Goal: Book appointment/travel/reservation

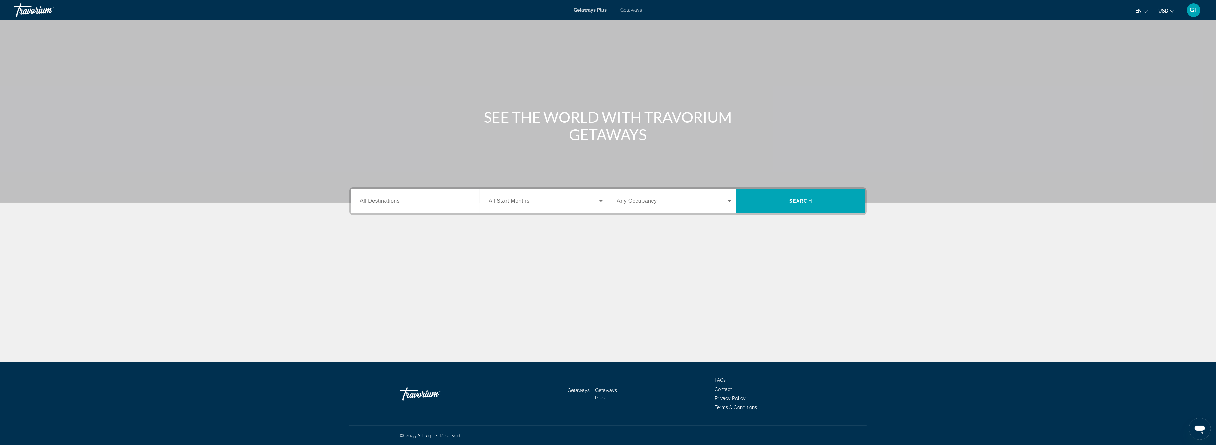
click at [398, 203] on span "All Destinations" at bounding box center [380, 201] width 40 height 6
click at [398, 203] on input "Destination All Destinations" at bounding box center [417, 201] width 114 height 8
click at [385, 243] on span "Select destination: United States (42,366 units available)" at bounding box center [419, 248] width 107 height 16
click at [431, 200] on input "**********" at bounding box center [417, 201] width 114 height 8
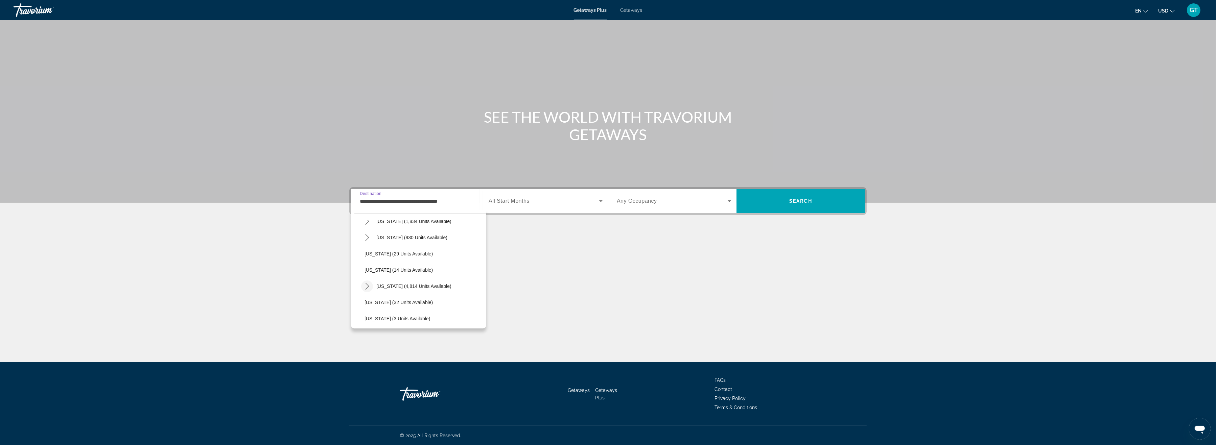
click at [369, 288] on icon "Toggle Florida (4,814 units available) submenu" at bounding box center [367, 286] width 7 height 7
click at [401, 265] on span "[GEOGRAPHIC_DATA] (6,516 units available)" at bounding box center [420, 264] width 98 height 5
type input "**********"
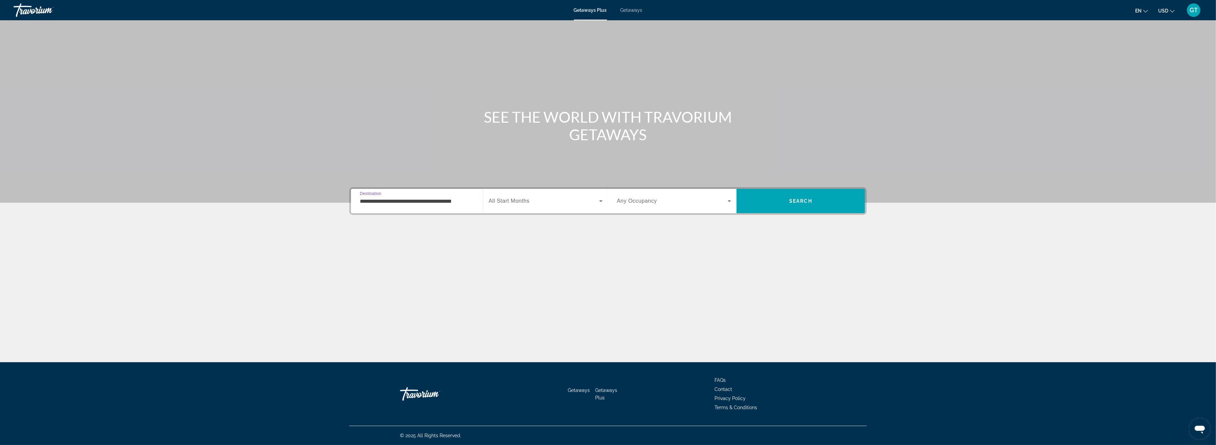
click at [601, 206] on div "Search widget" at bounding box center [546, 201] width 114 height 19
click at [503, 215] on span "[DATE]" at bounding box center [496, 215] width 15 height 8
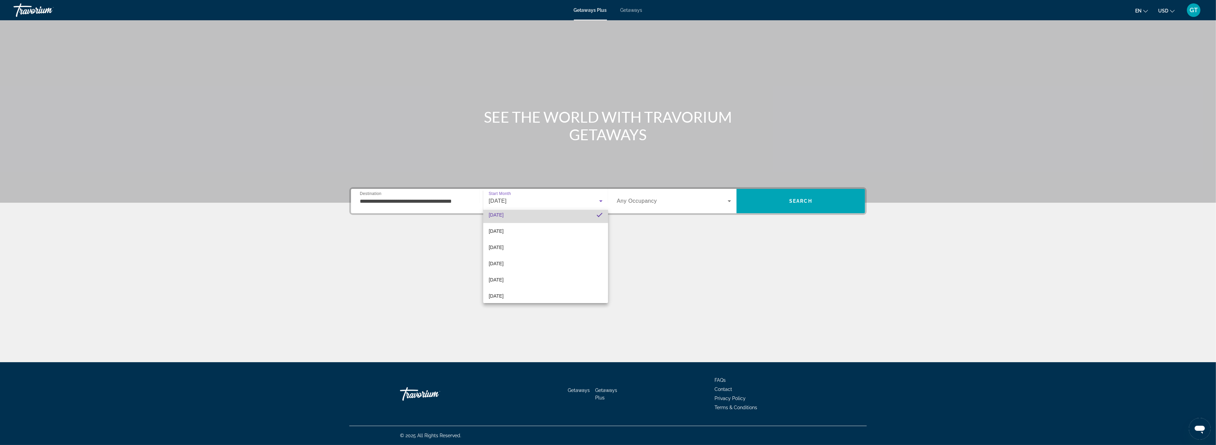
scroll to position [84, 0]
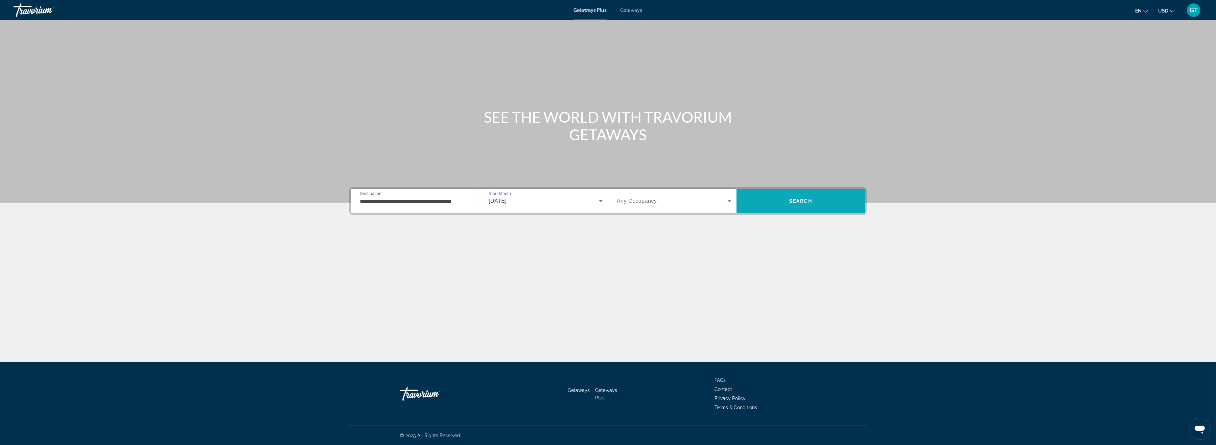
click at [774, 205] on span "Search" at bounding box center [800, 201] width 128 height 16
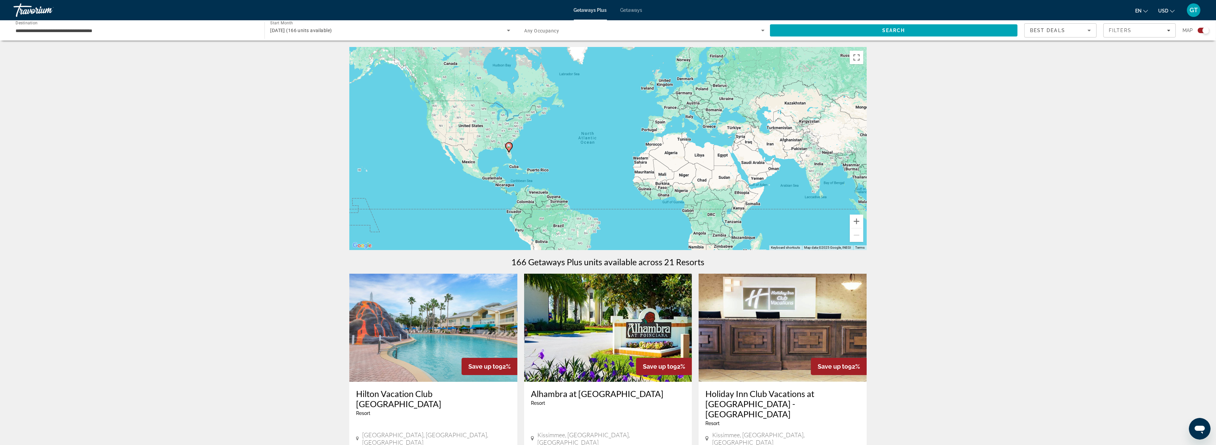
click at [509, 147] on image "Main content" at bounding box center [509, 146] width 4 height 4
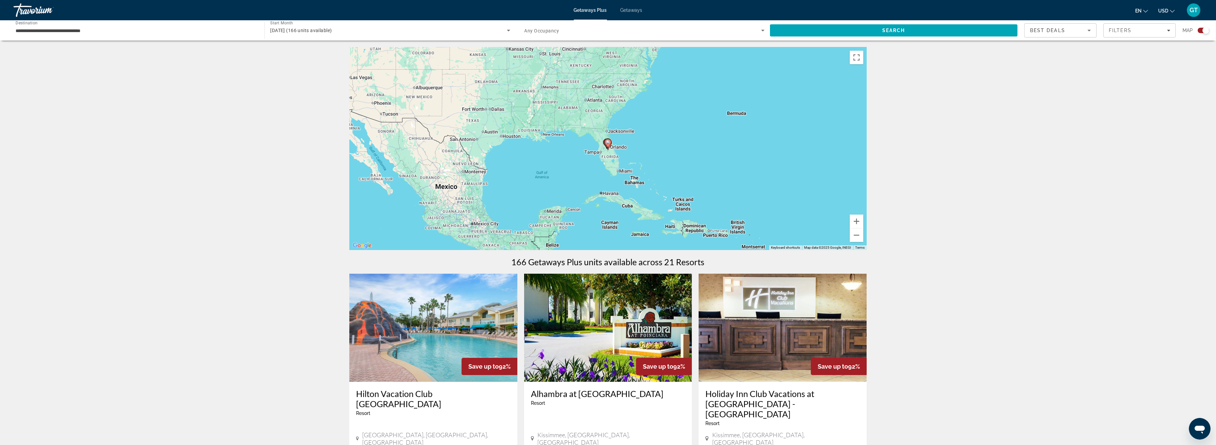
click at [607, 145] on icon "Main content" at bounding box center [608, 143] width 6 height 9
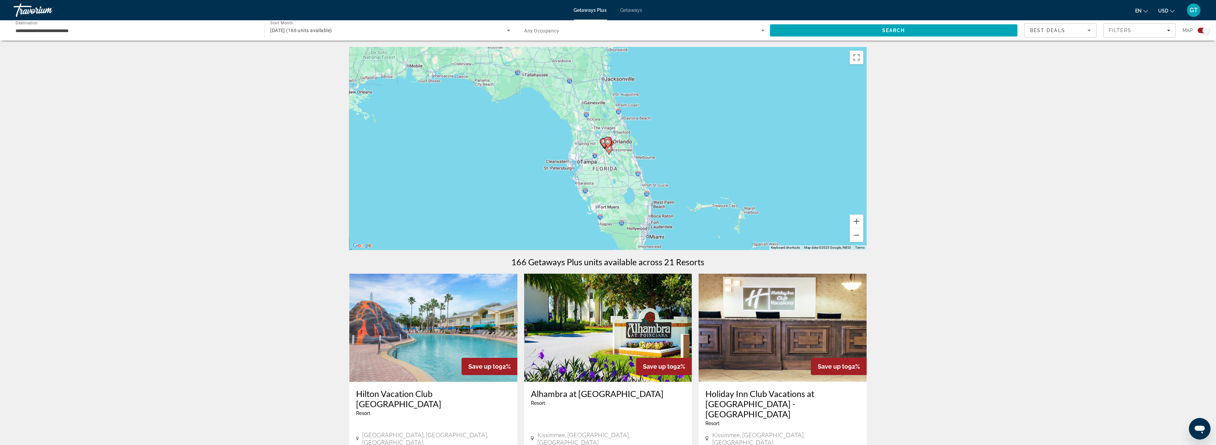
click at [607, 145] on icon "Main content" at bounding box center [608, 143] width 6 height 9
type input "**********"
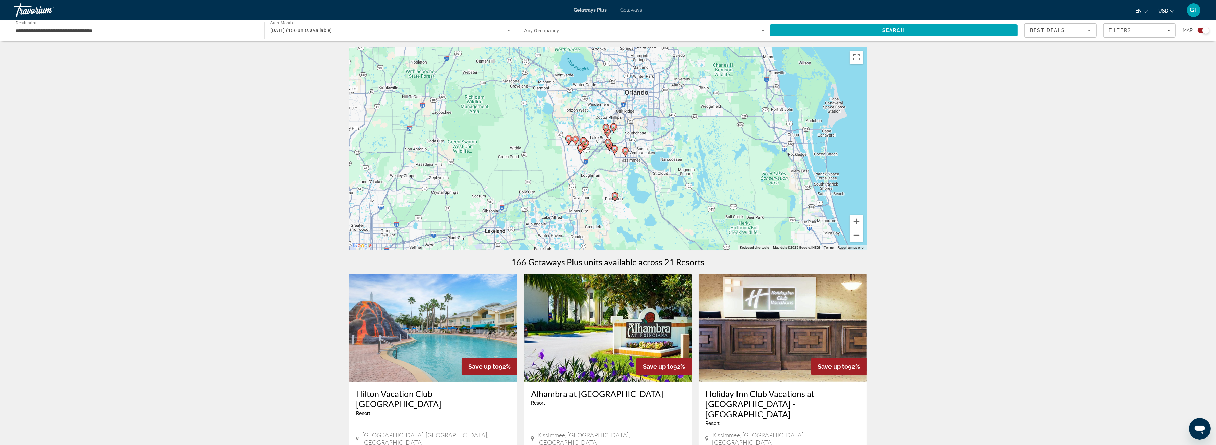
click at [607, 145] on icon "Main content" at bounding box center [608, 143] width 6 height 9
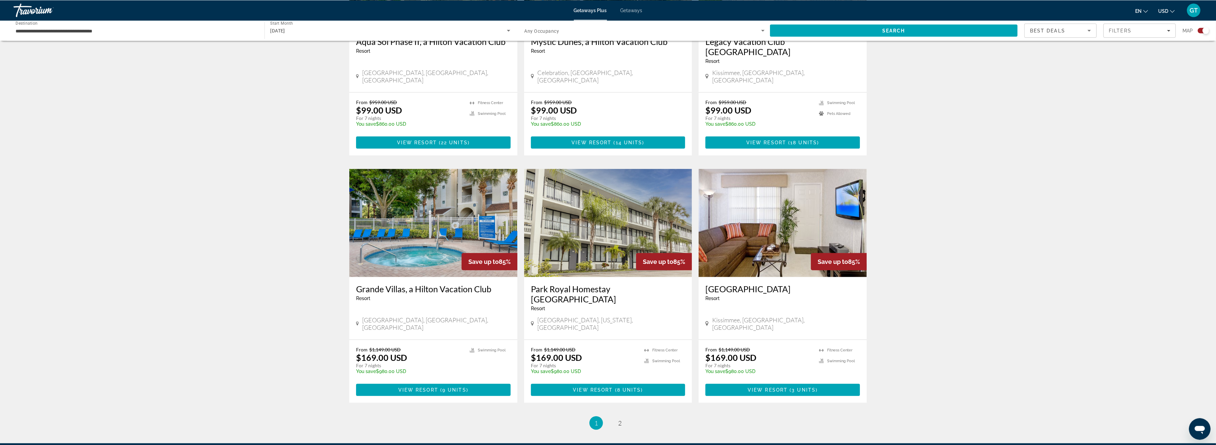
scroll to position [879, 0]
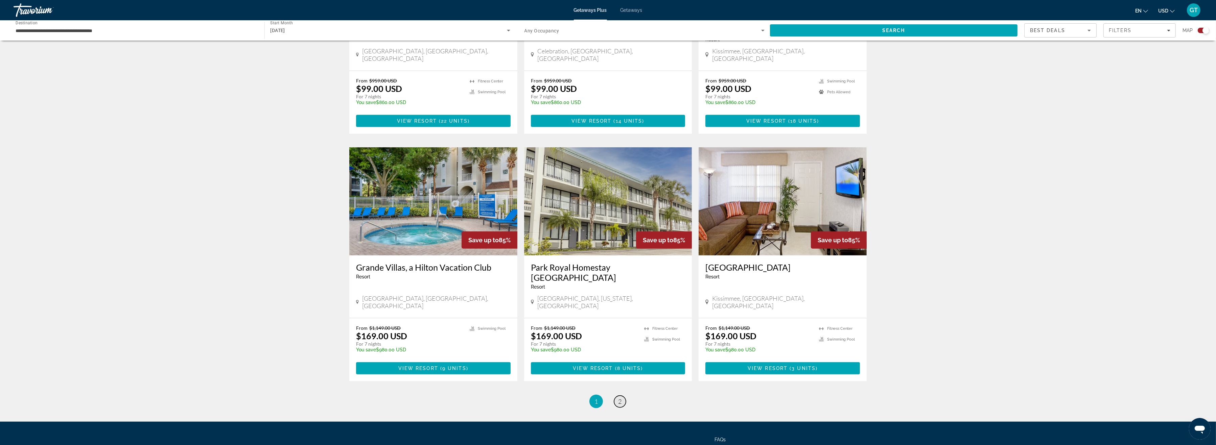
click at [623, 396] on link "page 2" at bounding box center [620, 402] width 12 height 12
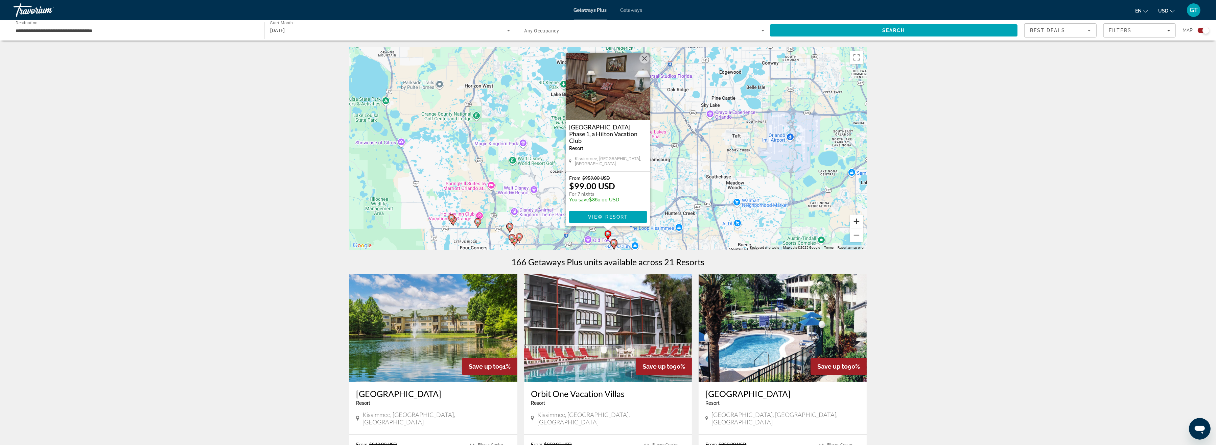
click at [856, 220] on button "Zoom in" at bounding box center [857, 222] width 14 height 14
